Goal: Information Seeking & Learning: Learn about a topic

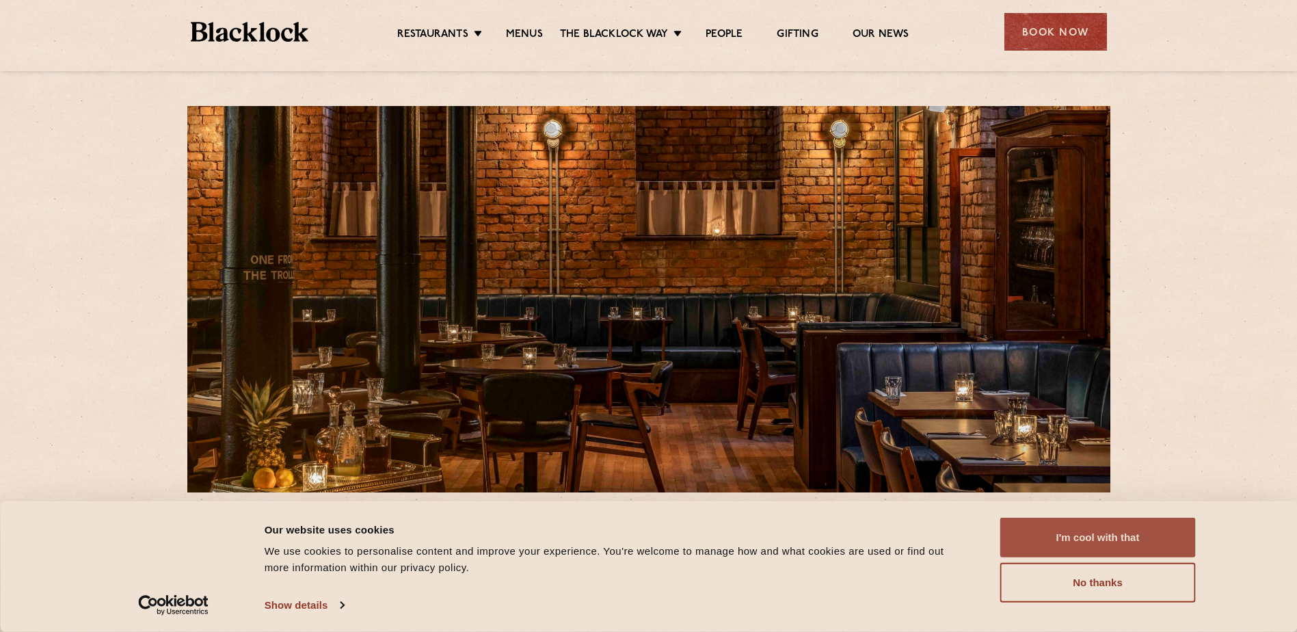
click at [1150, 529] on button "I'm cool with that" at bounding box center [1098, 538] width 196 height 40
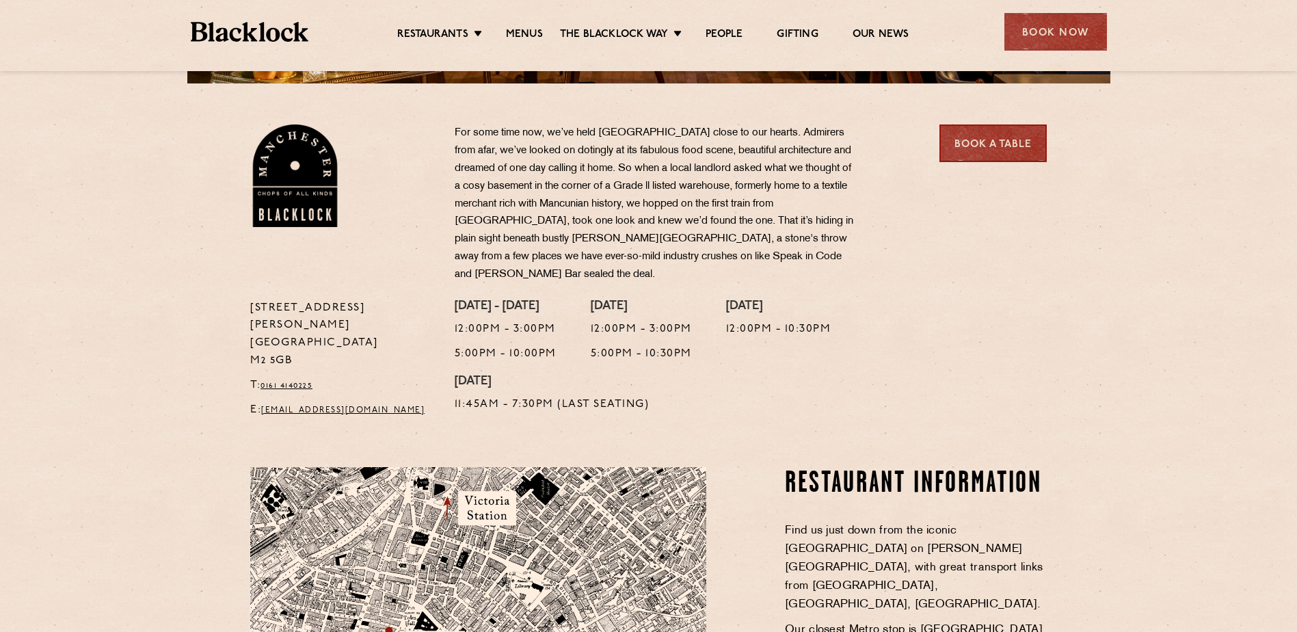
scroll to position [342, 0]
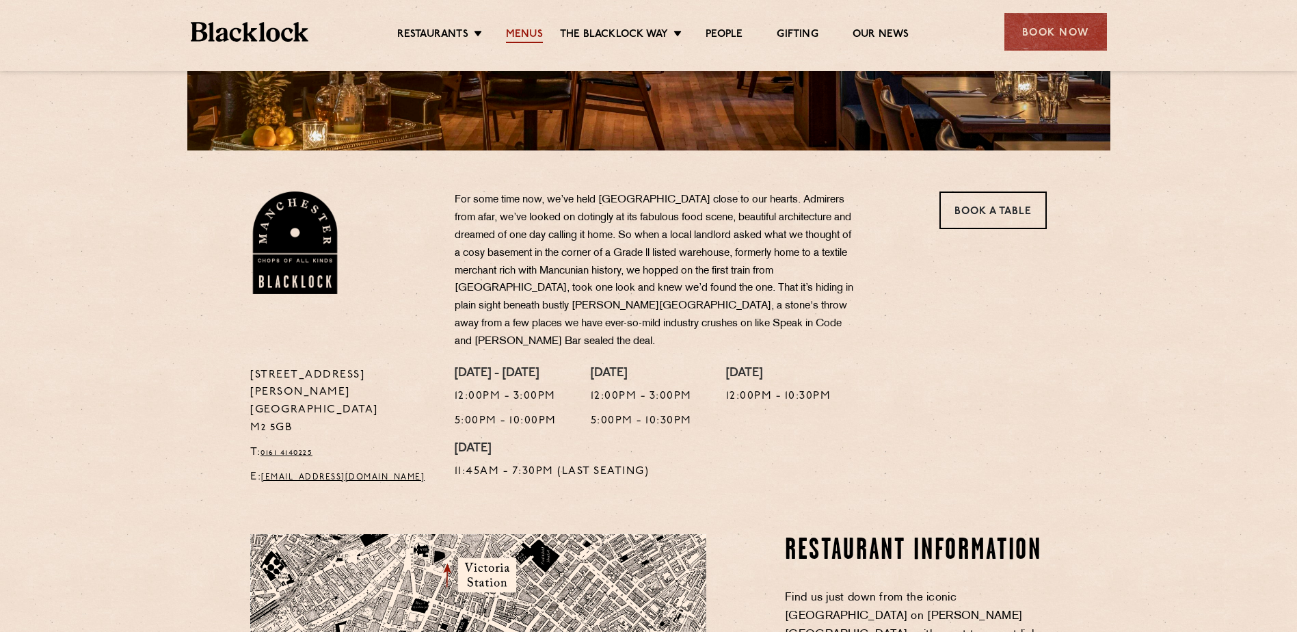
click at [525, 34] on link "Menus" at bounding box center [524, 35] width 37 height 15
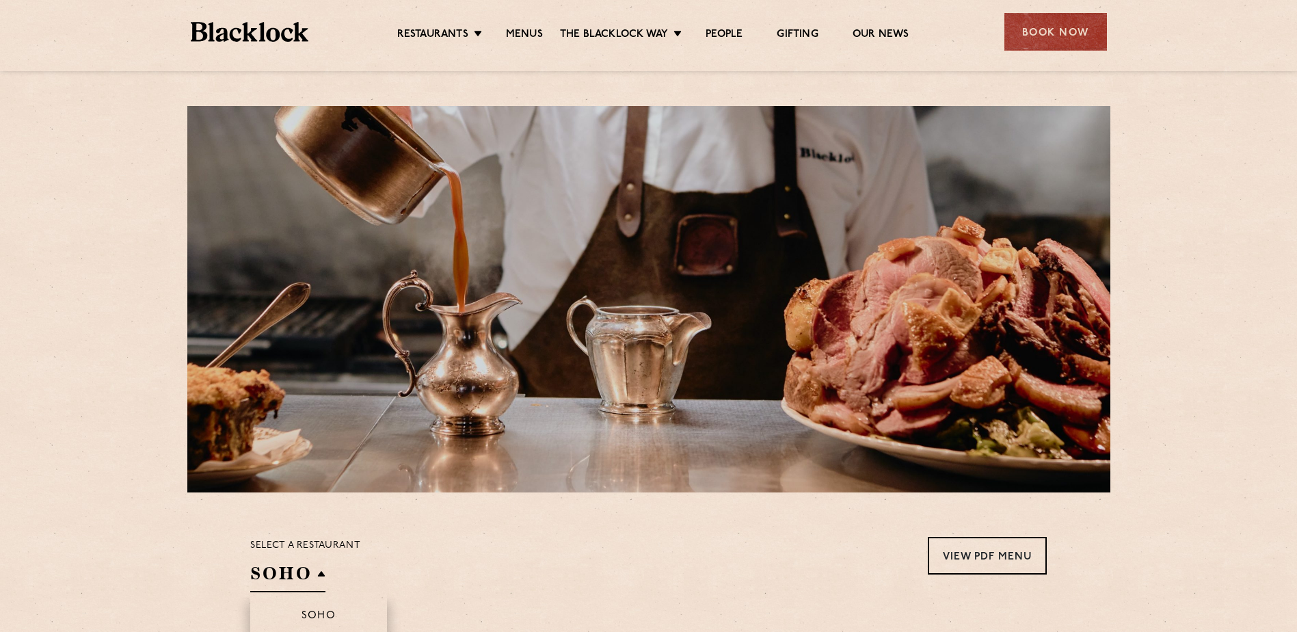
click at [267, 575] on h2 "SOHO" at bounding box center [287, 576] width 75 height 31
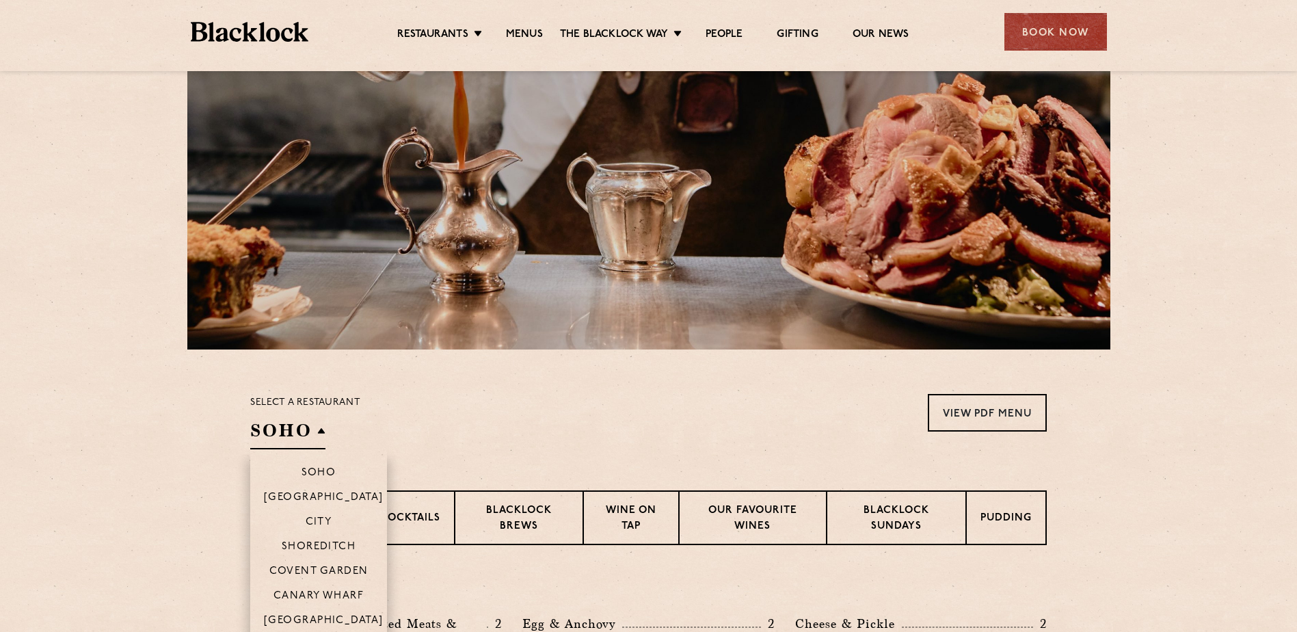
scroll to position [274, 0]
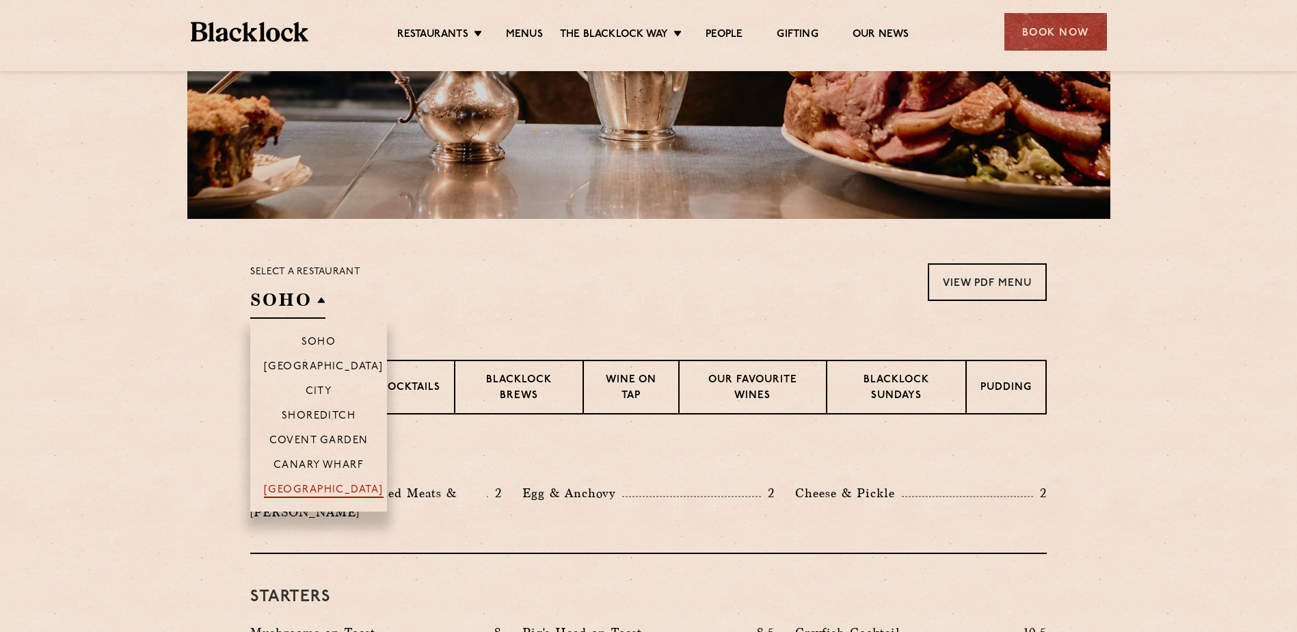
click at [345, 487] on p "[GEOGRAPHIC_DATA]" at bounding box center [324, 491] width 120 height 14
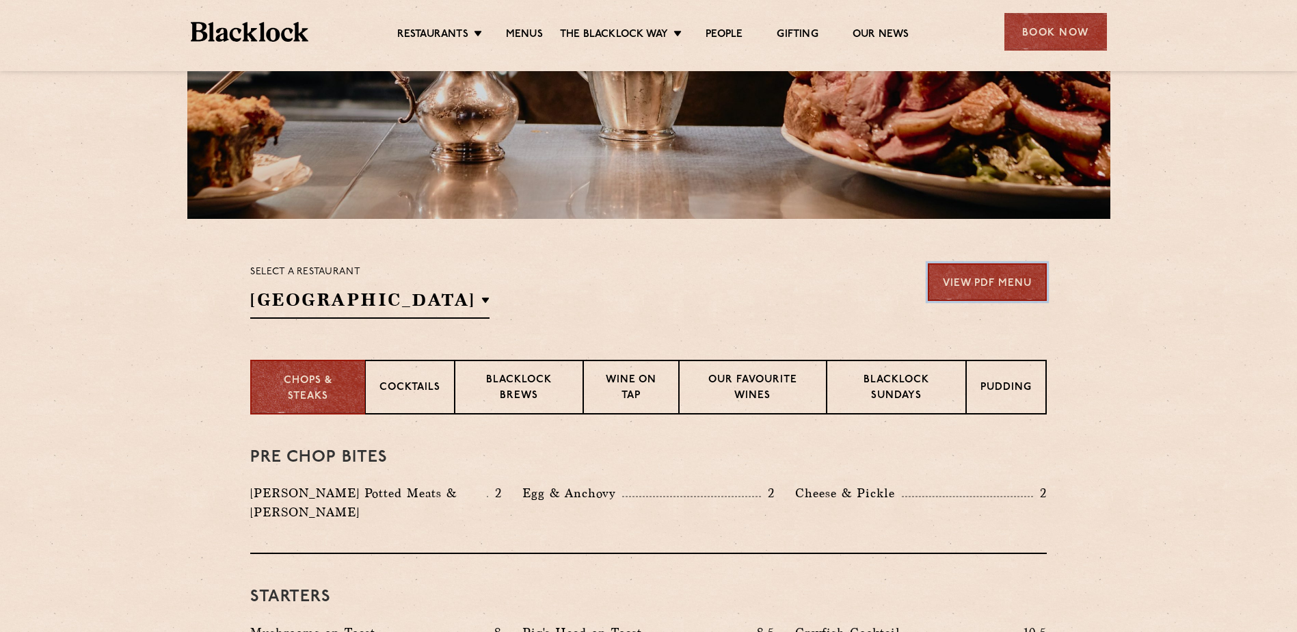
click at [1006, 278] on link "View PDF Menu" at bounding box center [987, 282] width 119 height 38
click at [1022, 381] on p "Pudding" at bounding box center [1006, 388] width 51 height 17
